Goal: Information Seeking & Learning: Understand process/instructions

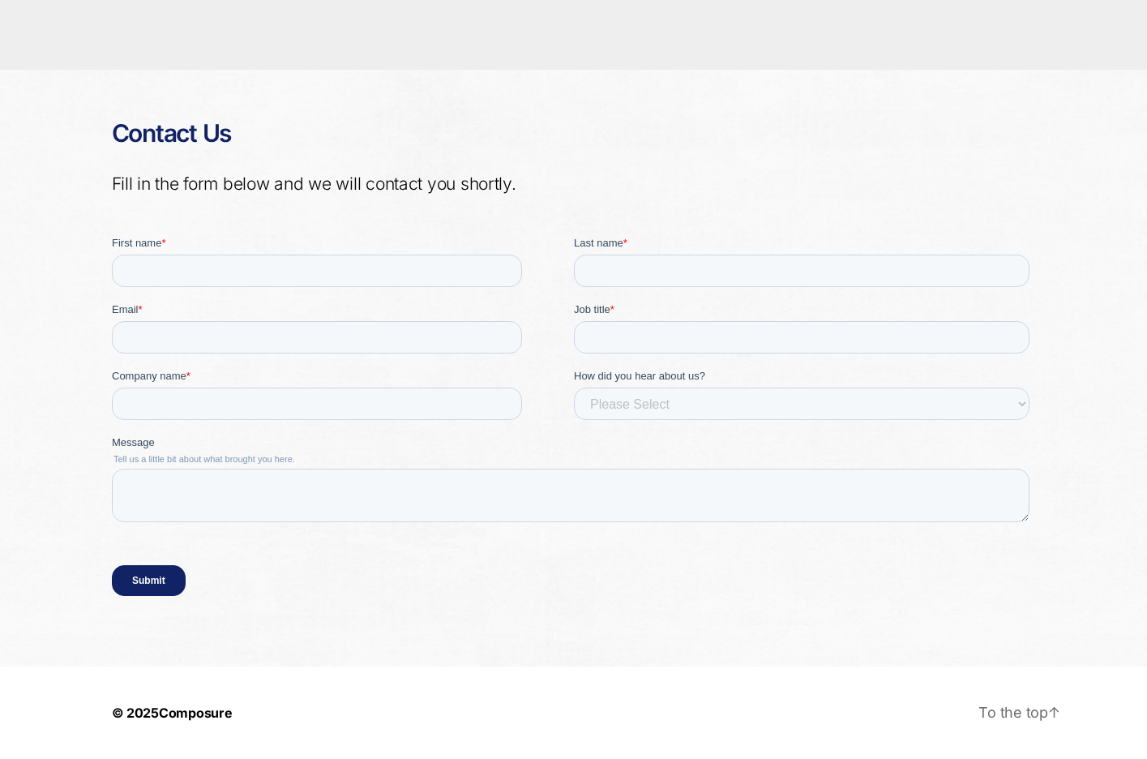
scroll to position [2940, 0]
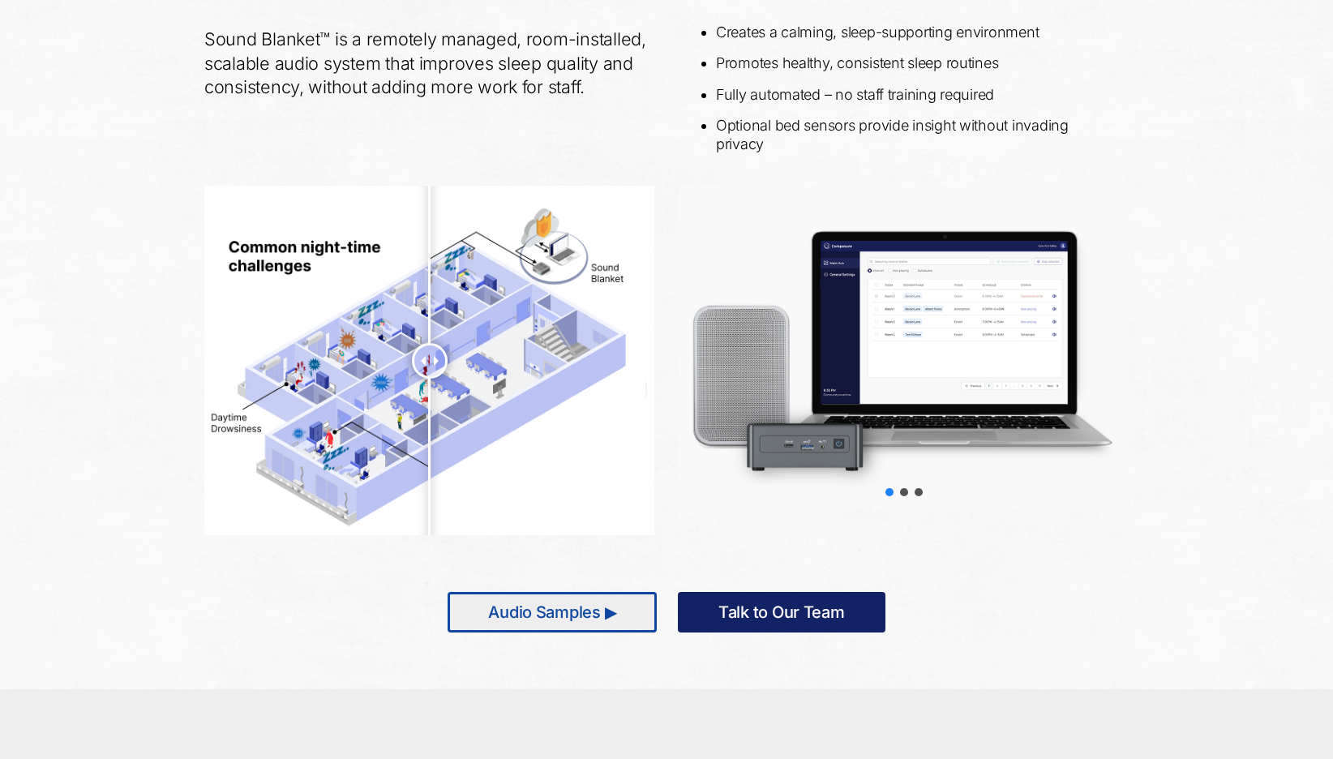
scroll to position [850, 0]
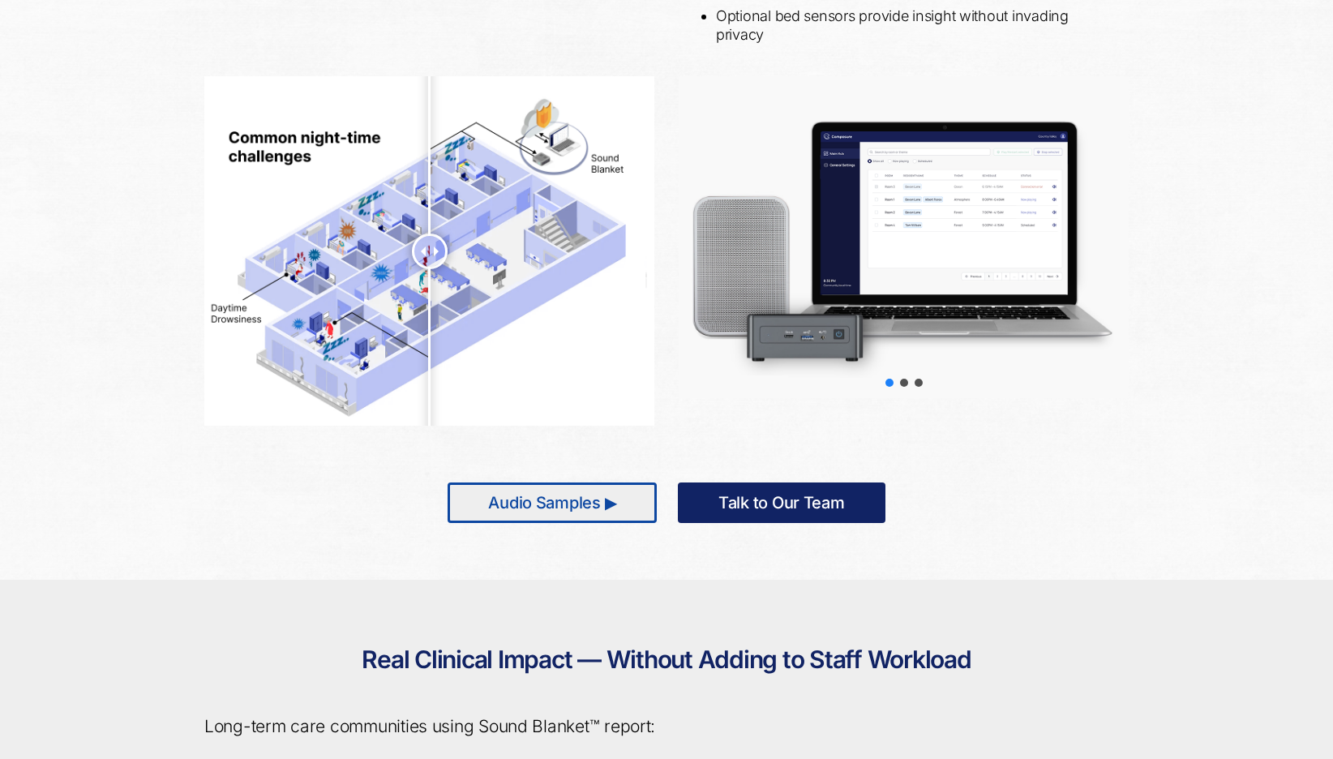
click at [955, 270] on div at bounding box center [903, 236] width 450 height 321
click at [904, 384] on div "slider-2" at bounding box center [904, 383] width 8 height 8
click at [917, 381] on div "slider-3" at bounding box center [918, 383] width 8 height 8
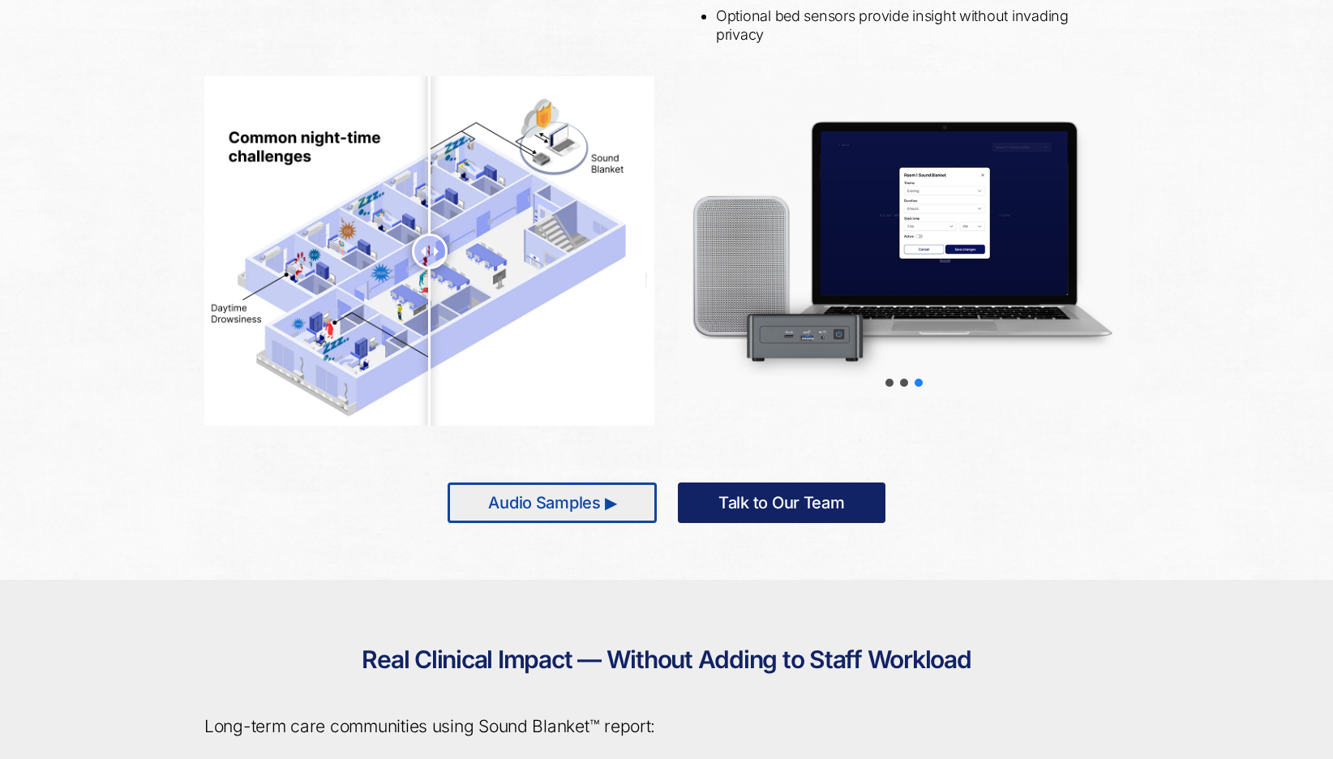
click at [893, 383] on div "Choose slide to display." at bounding box center [889, 382] width 15 height 15
click at [892, 379] on div "slider-1" at bounding box center [889, 383] width 8 height 8
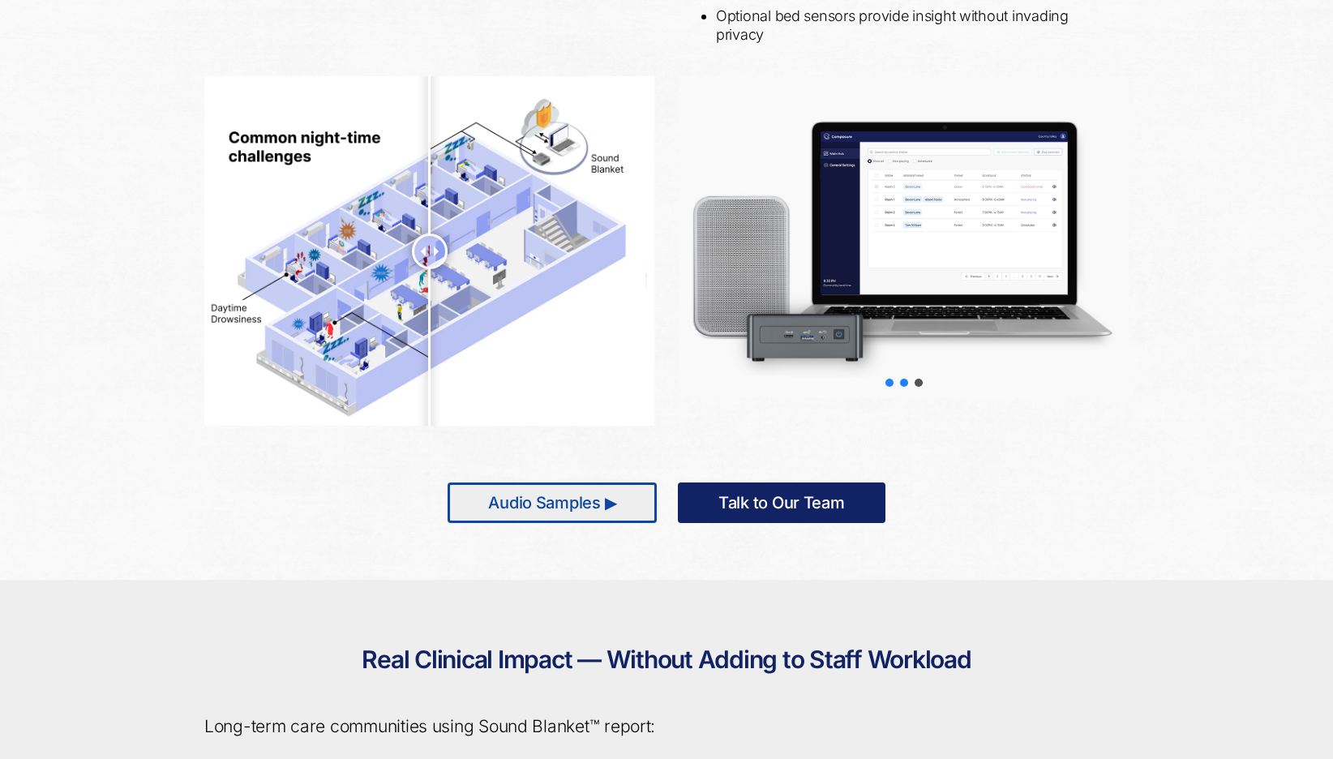
click at [903, 380] on div "slider-2" at bounding box center [904, 383] width 8 height 8
click at [911, 380] on div "Choose slide to display." at bounding box center [918, 382] width 15 height 15
click at [915, 380] on div "slider-3" at bounding box center [918, 383] width 8 height 8
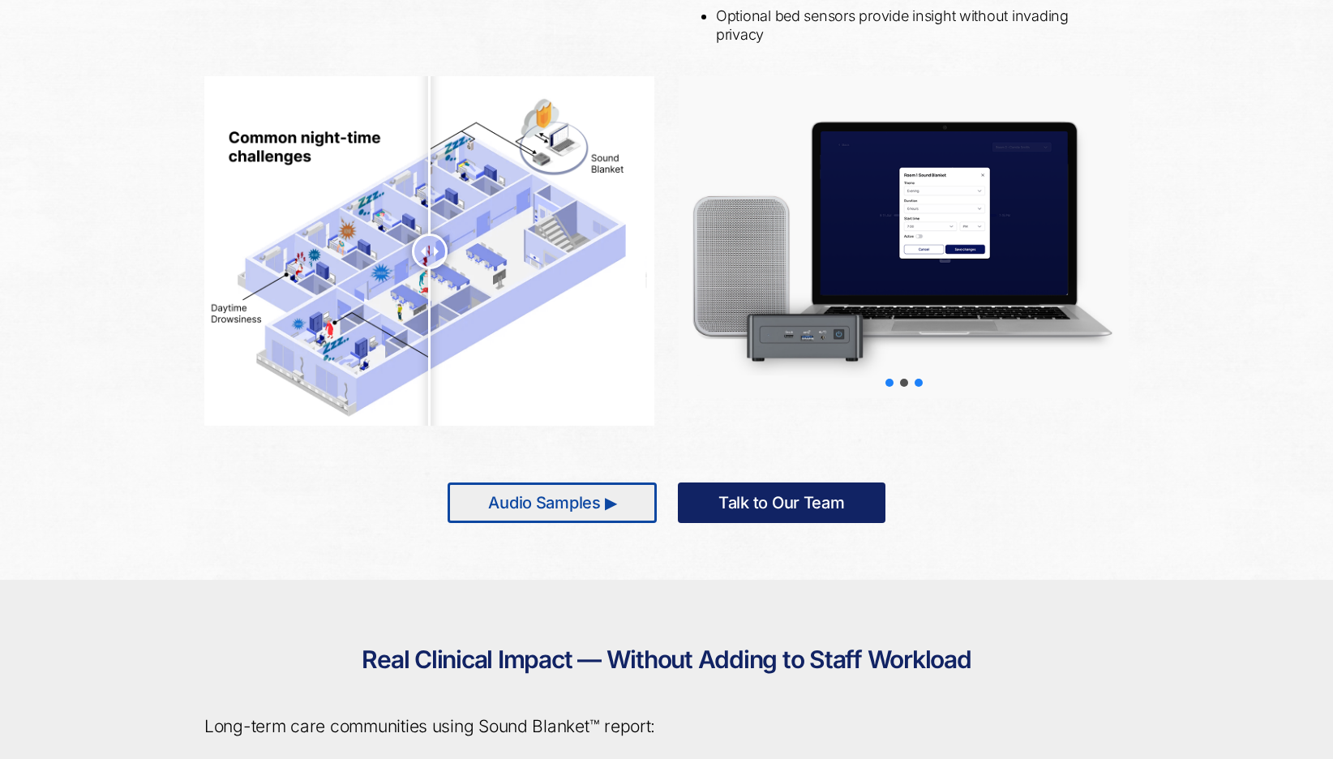
click at [892, 380] on div "slider-1" at bounding box center [889, 383] width 8 height 8
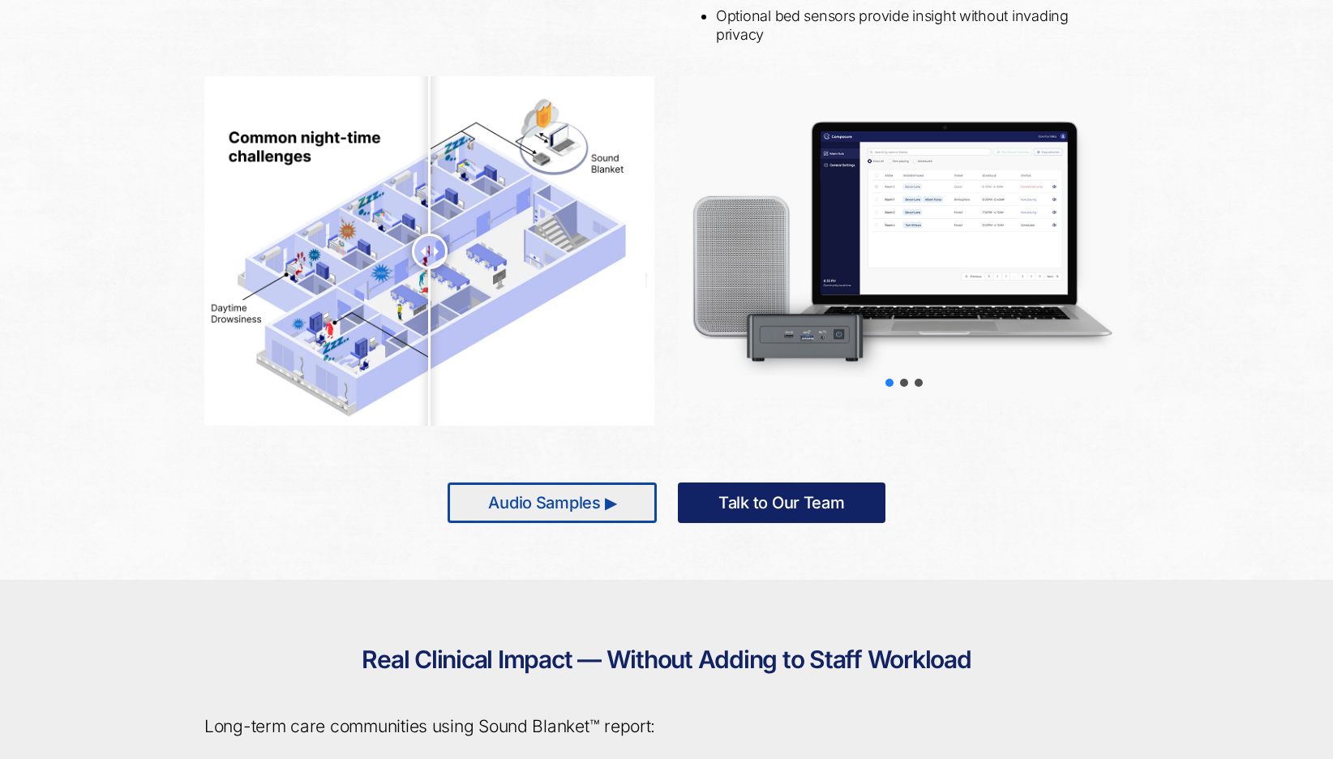
scroll to position [847, 0]
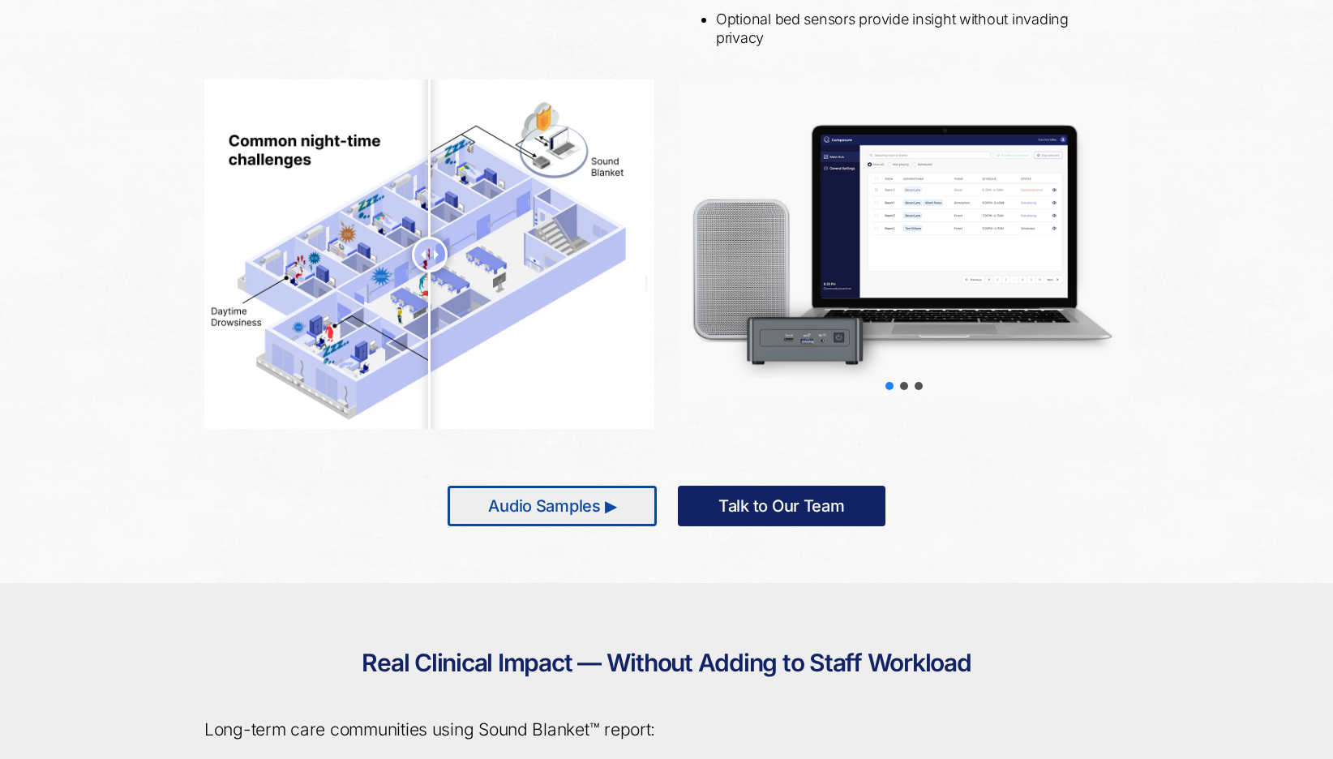
click at [982, 251] on div at bounding box center [903, 239] width 450 height 321
click at [1232, 443] on div "A Smarter, Simpler Way to Improve Resident Sleep Sound Blanket™ is a remotely m…" at bounding box center [666, 175] width 1333 height 815
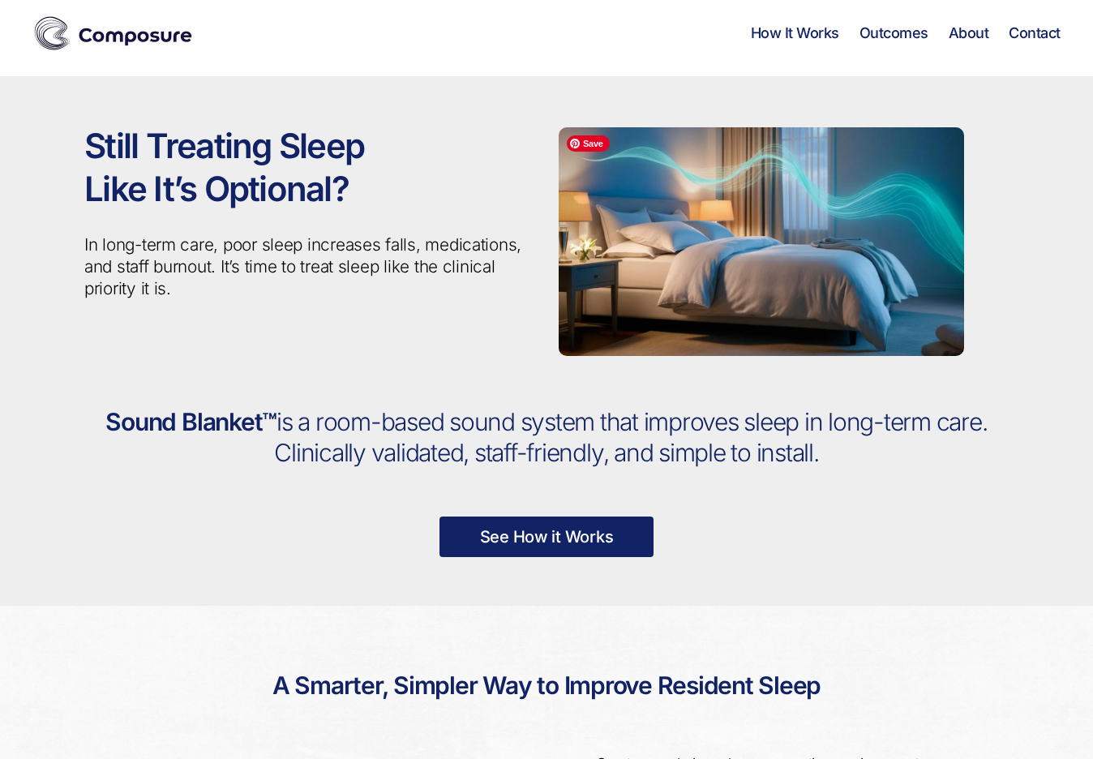
scroll to position [0, 0]
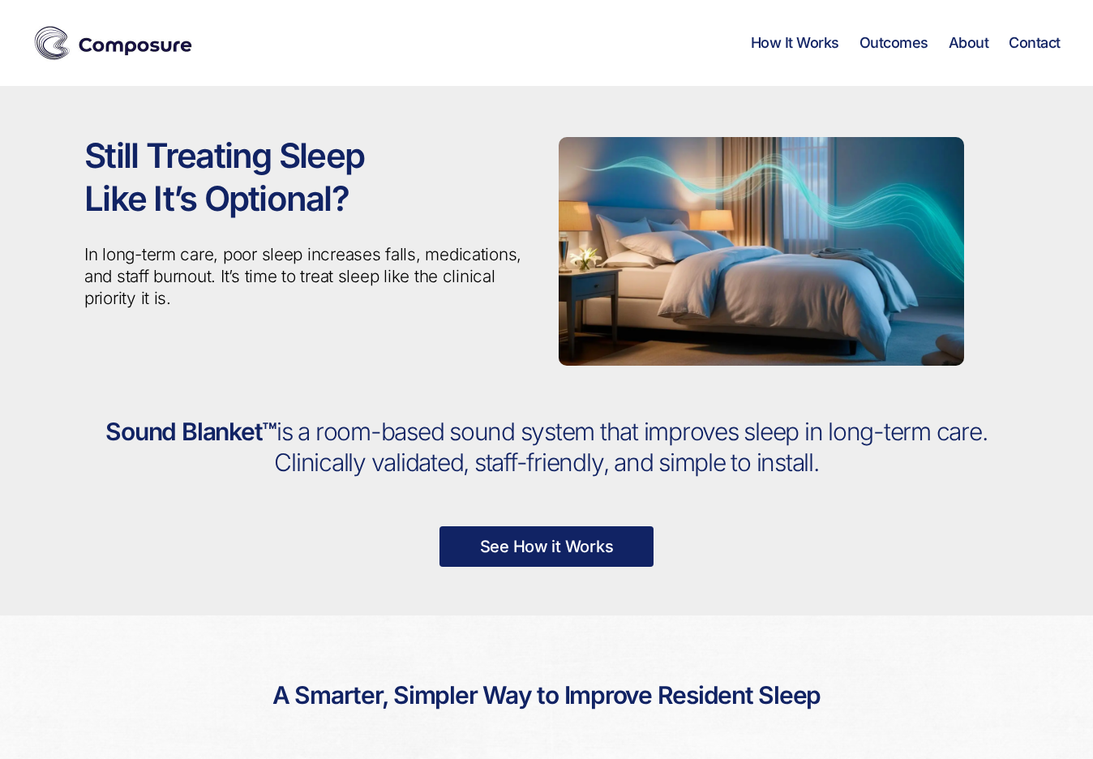
click at [795, 47] on link "How It Works" at bounding box center [795, 43] width 88 height 18
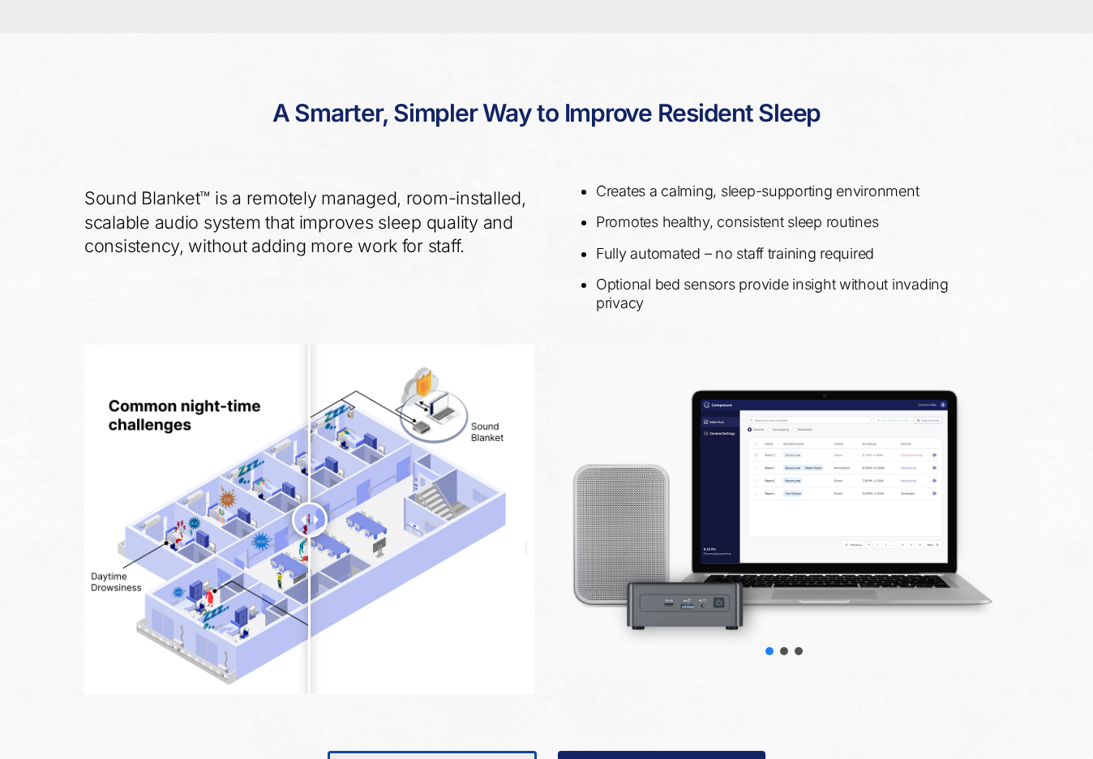
scroll to position [589, 0]
